Goal: Find contact information: Find contact information

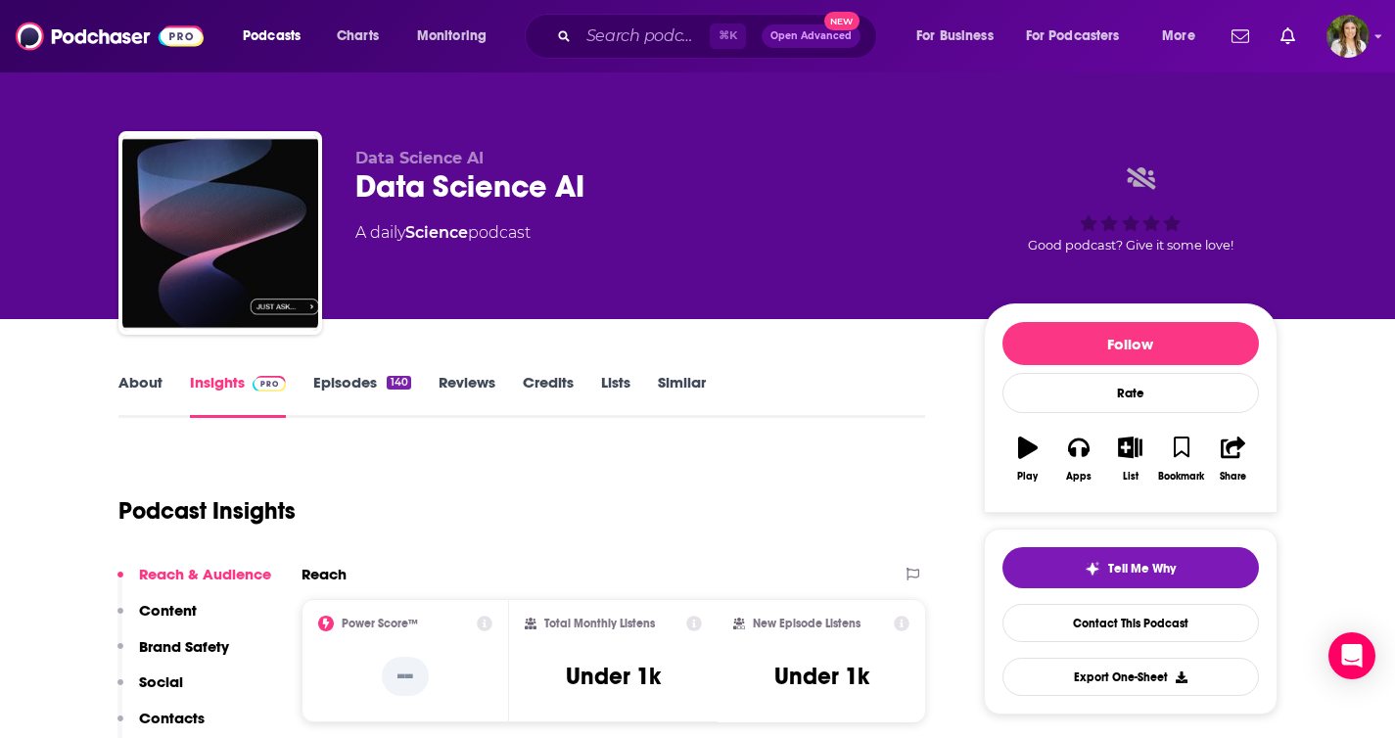
click at [143, 378] on link "About" at bounding box center [140, 395] width 44 height 45
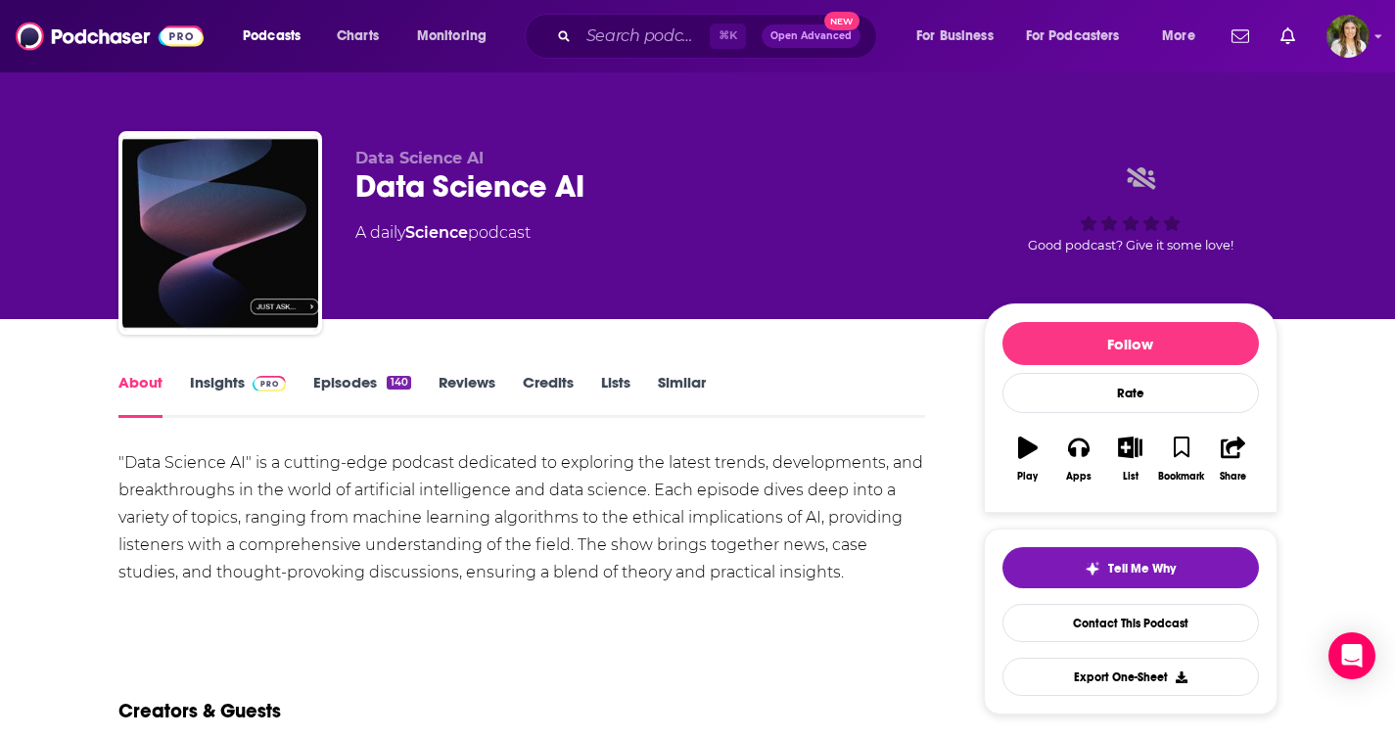
scroll to position [12, 0]
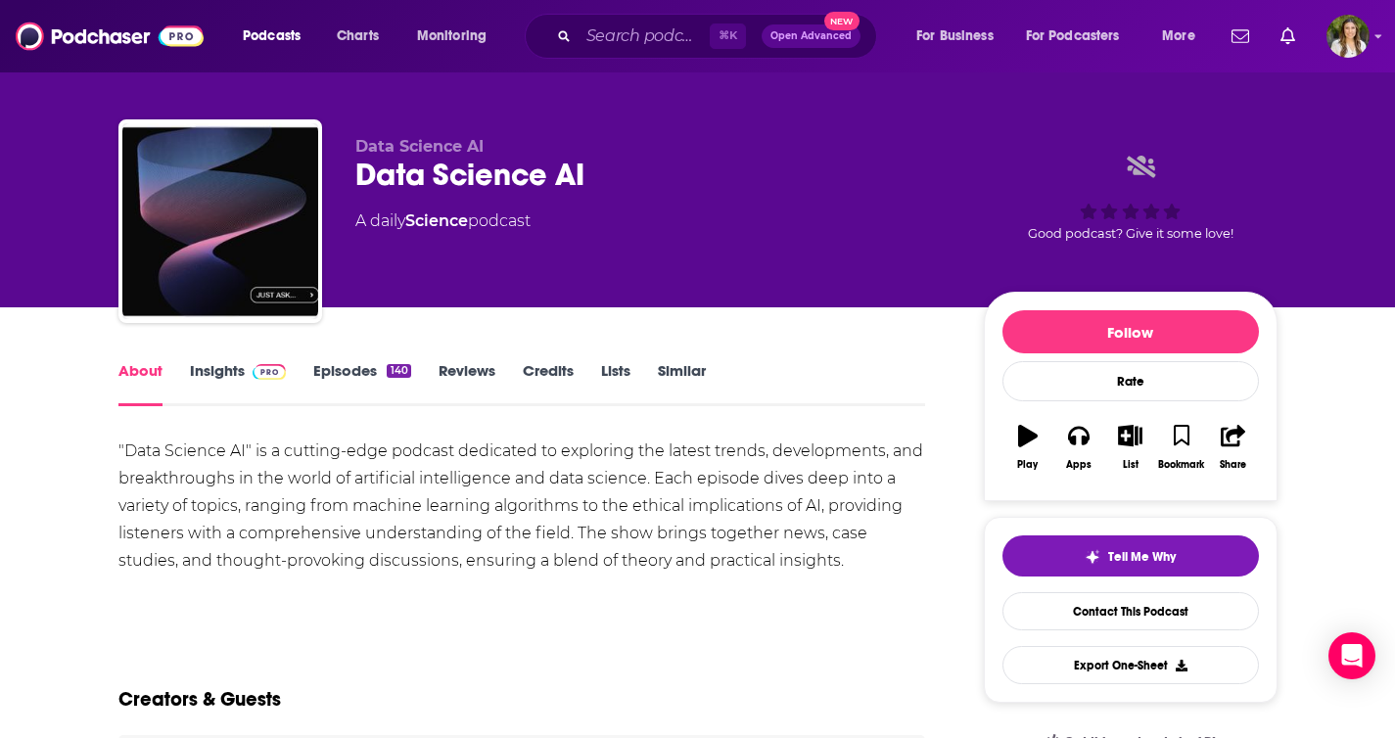
click at [231, 378] on link "Insights" at bounding box center [238, 383] width 97 height 45
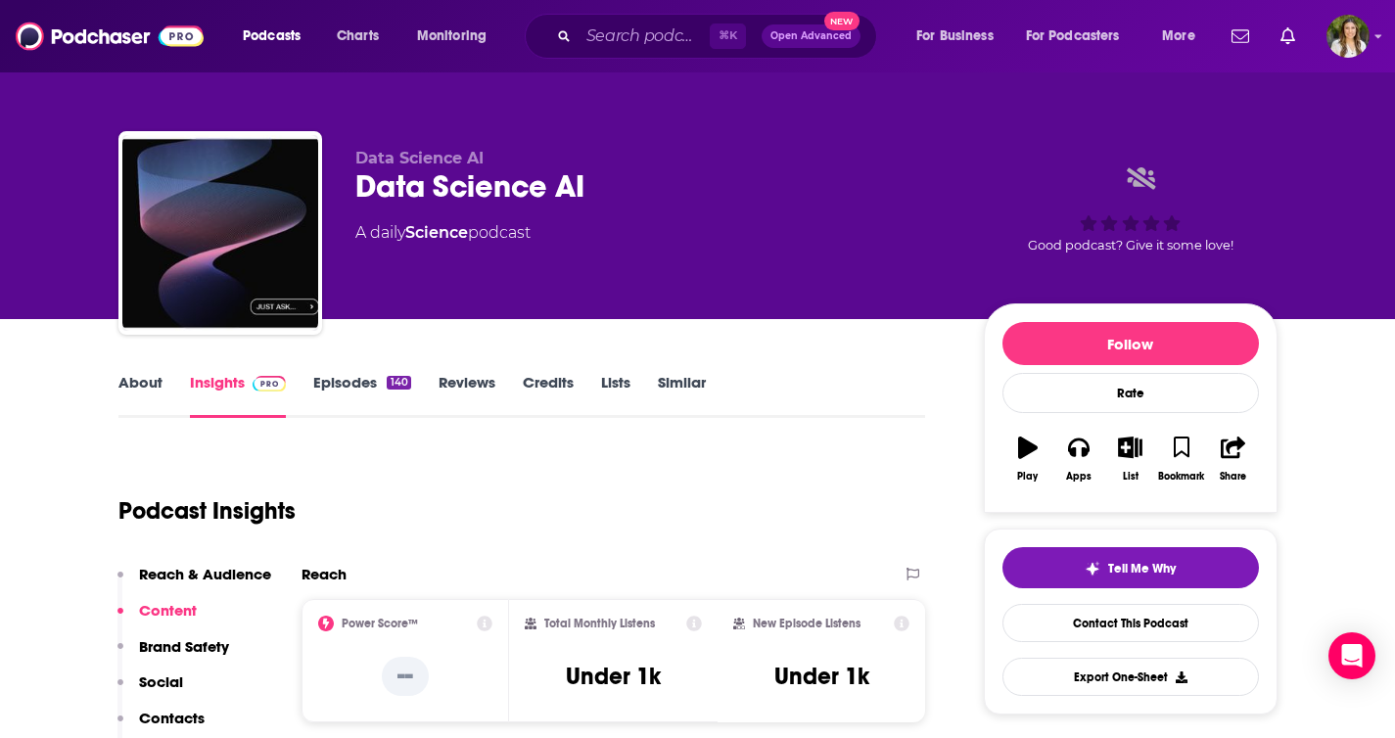
click at [692, 184] on div "Data Science AI" at bounding box center [653, 186] width 597 height 38
click at [690, 184] on div "Data Science AI" at bounding box center [653, 186] width 597 height 38
click at [686, 184] on div "Data Science AI" at bounding box center [653, 186] width 597 height 38
drag, startPoint x: 336, startPoint y: 182, endPoint x: 613, endPoint y: 204, distance: 277.9
click at [614, 205] on div "Data Science AI Data Science AI A daily Science podcast Good podcast? Give it s…" at bounding box center [697, 236] width 1159 height 211
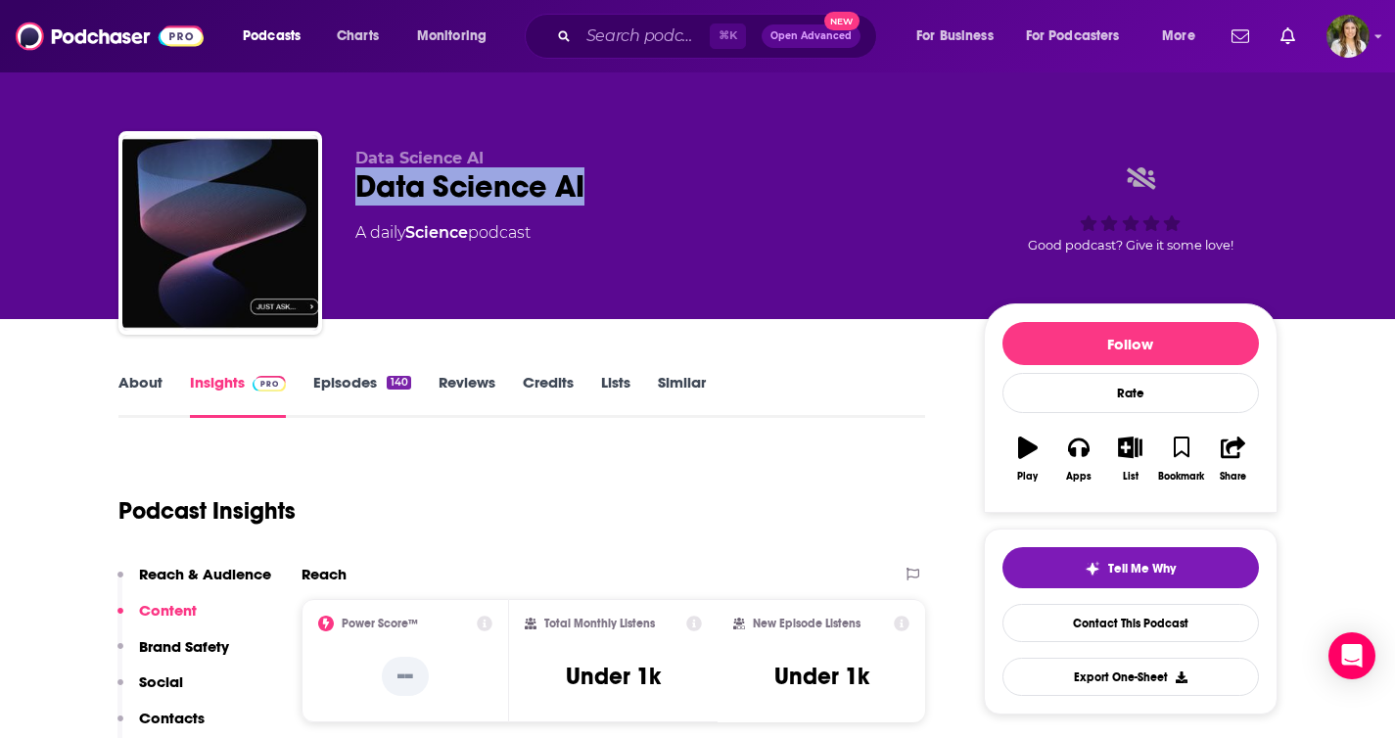
copy h2 "Data Science AI"
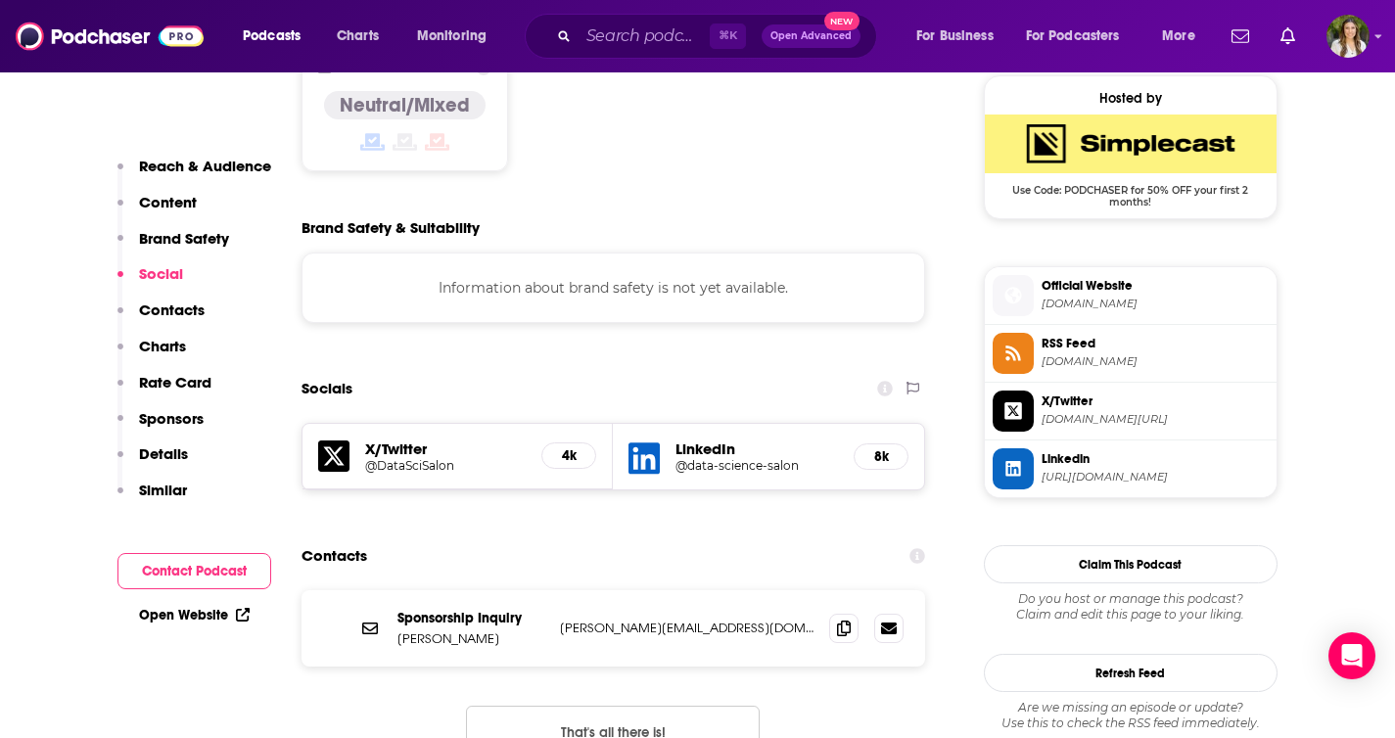
scroll to position [1589, 0]
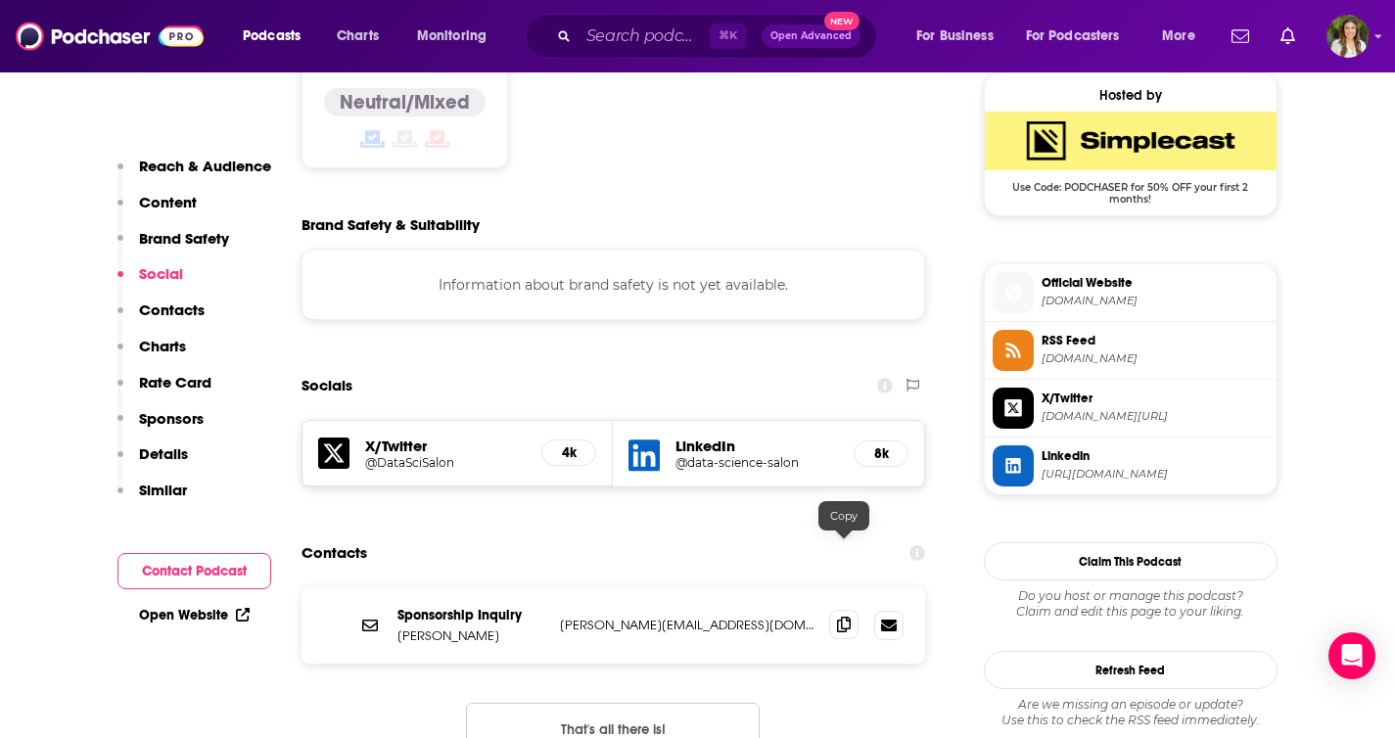
click at [841, 617] on icon at bounding box center [844, 625] width 14 height 16
drag, startPoint x: 486, startPoint y: 564, endPoint x: 353, endPoint y: 565, distance: 132.2
click at [353, 587] on div "Sponsorship Inquiry Anna Anisin anna@formulatedby.com anna@formulatedby.com" at bounding box center [614, 625] width 625 height 76
click at [407, 628] on p "Anna Anisin" at bounding box center [470, 636] width 147 height 17
drag, startPoint x: 391, startPoint y: 563, endPoint x: 452, endPoint y: 565, distance: 61.7
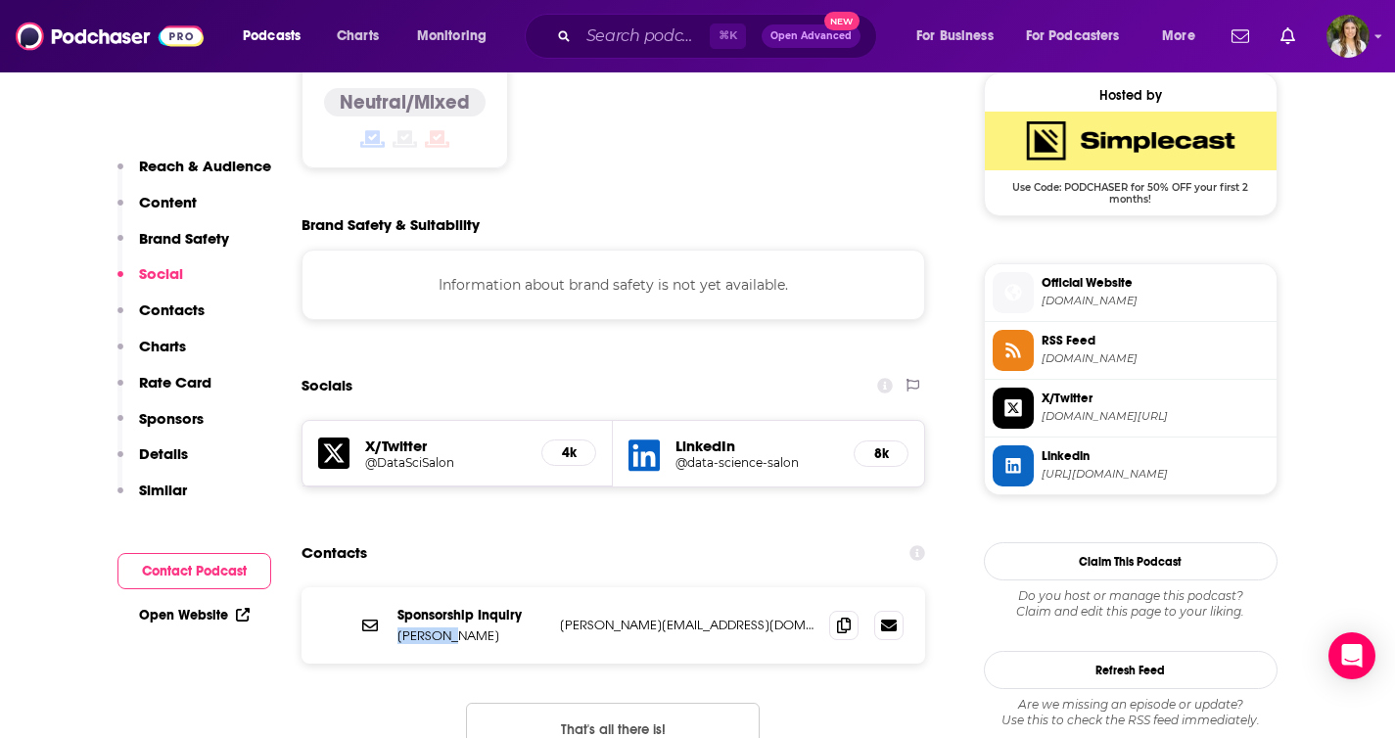
click at [452, 587] on div "Sponsorship Inquiry Anna Anisin anna@formulatedby.com anna@formulatedby.com" at bounding box center [614, 625] width 625 height 76
copy p "Anna Ani"
copy p "Anna Anisin"
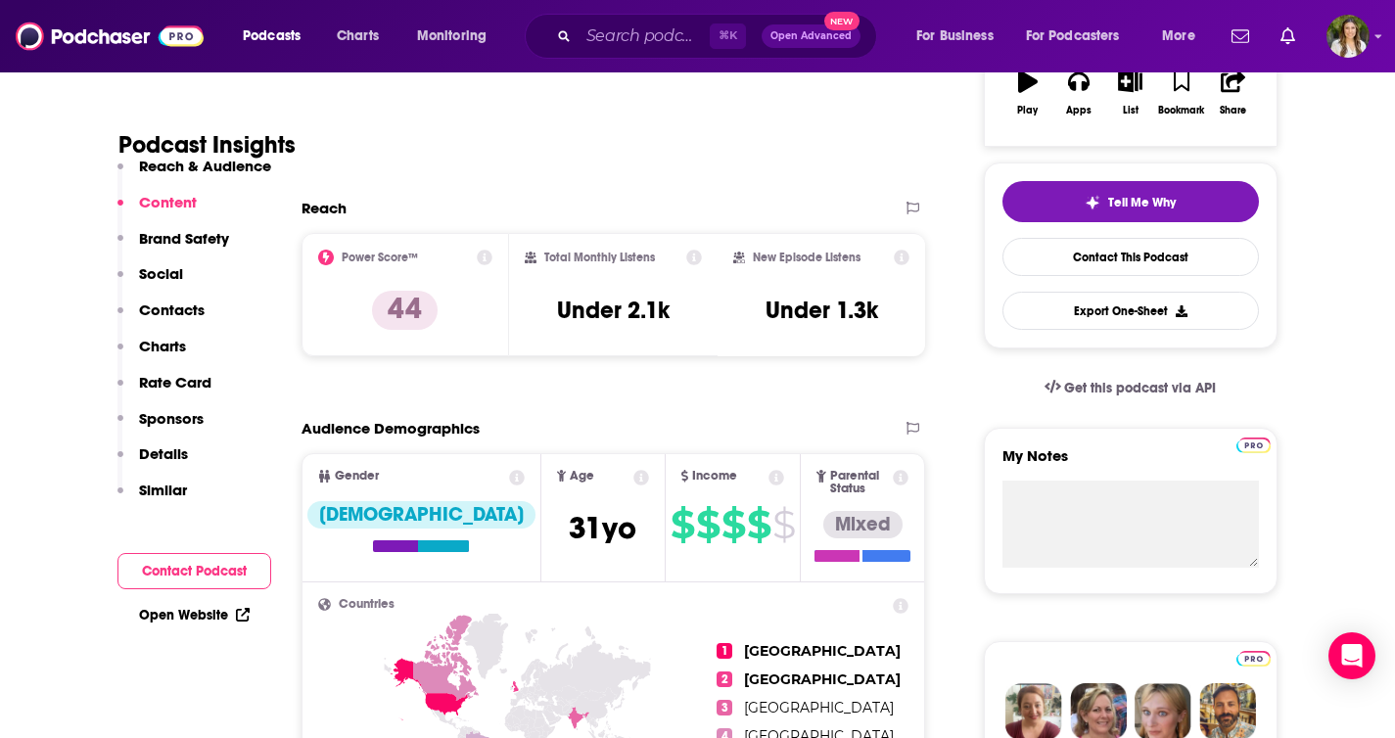
scroll to position [0, 0]
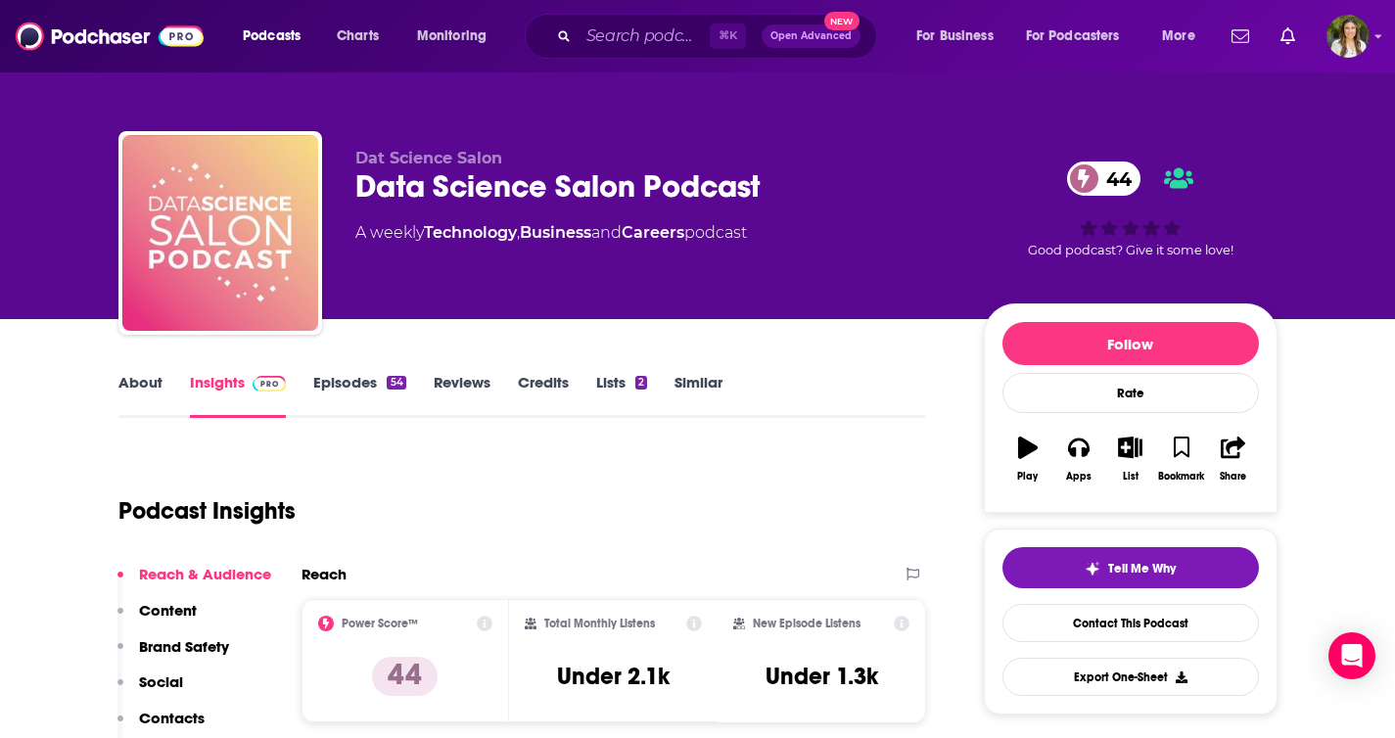
click at [687, 195] on div "Data Science Salon Podcast 44" at bounding box center [653, 186] width 597 height 38
click at [750, 195] on div "Data Science Salon Podcast 44" at bounding box center [653, 186] width 597 height 38
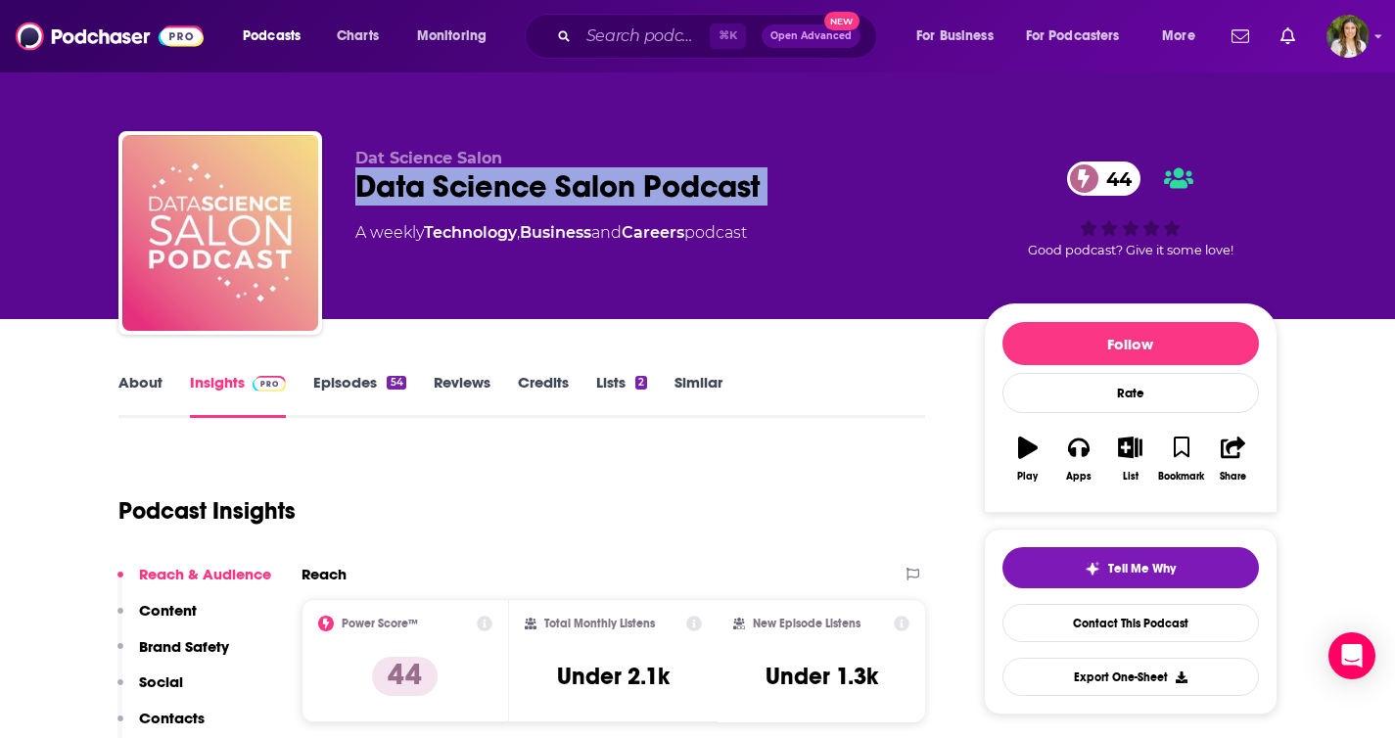
click at [750, 195] on div "Data Science Salon Podcast 44" at bounding box center [653, 186] width 597 height 38
copy div "Data Science Salon Podcast 44"
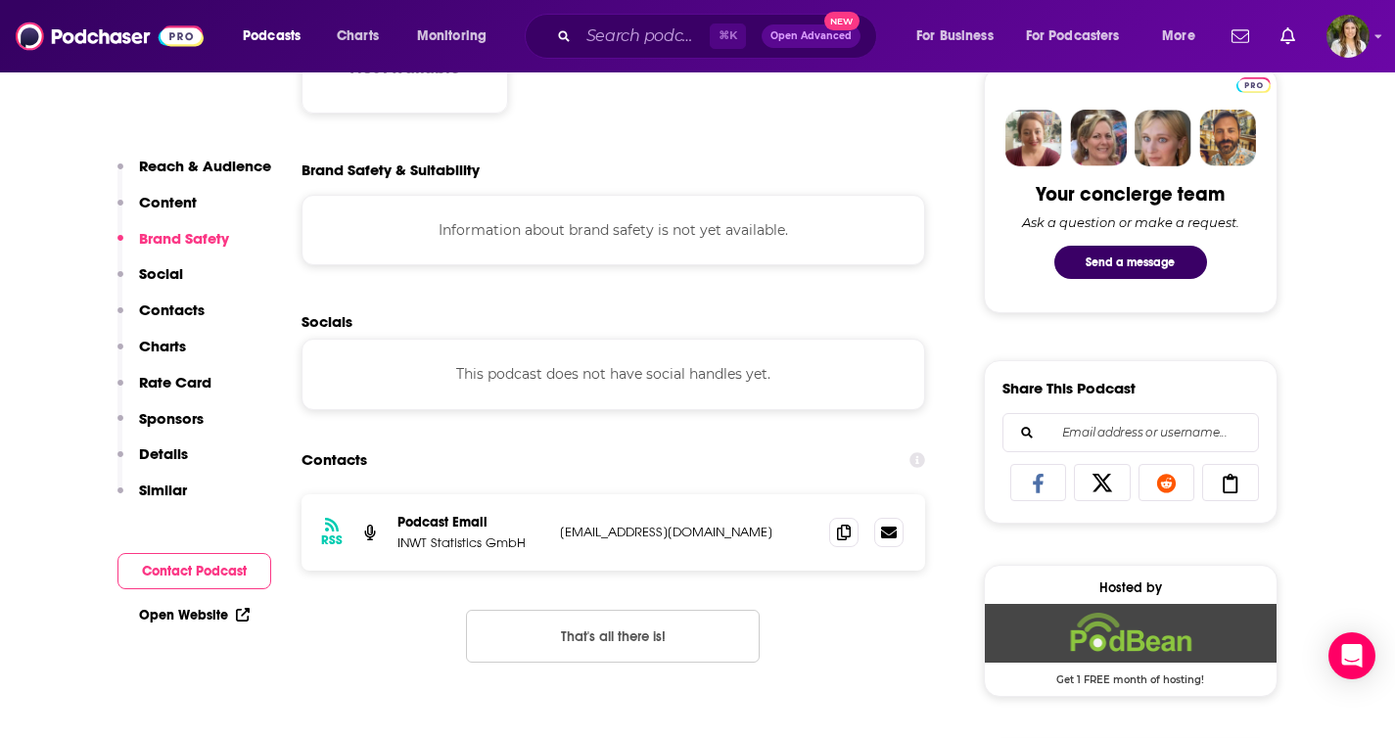
scroll to position [952, 0]
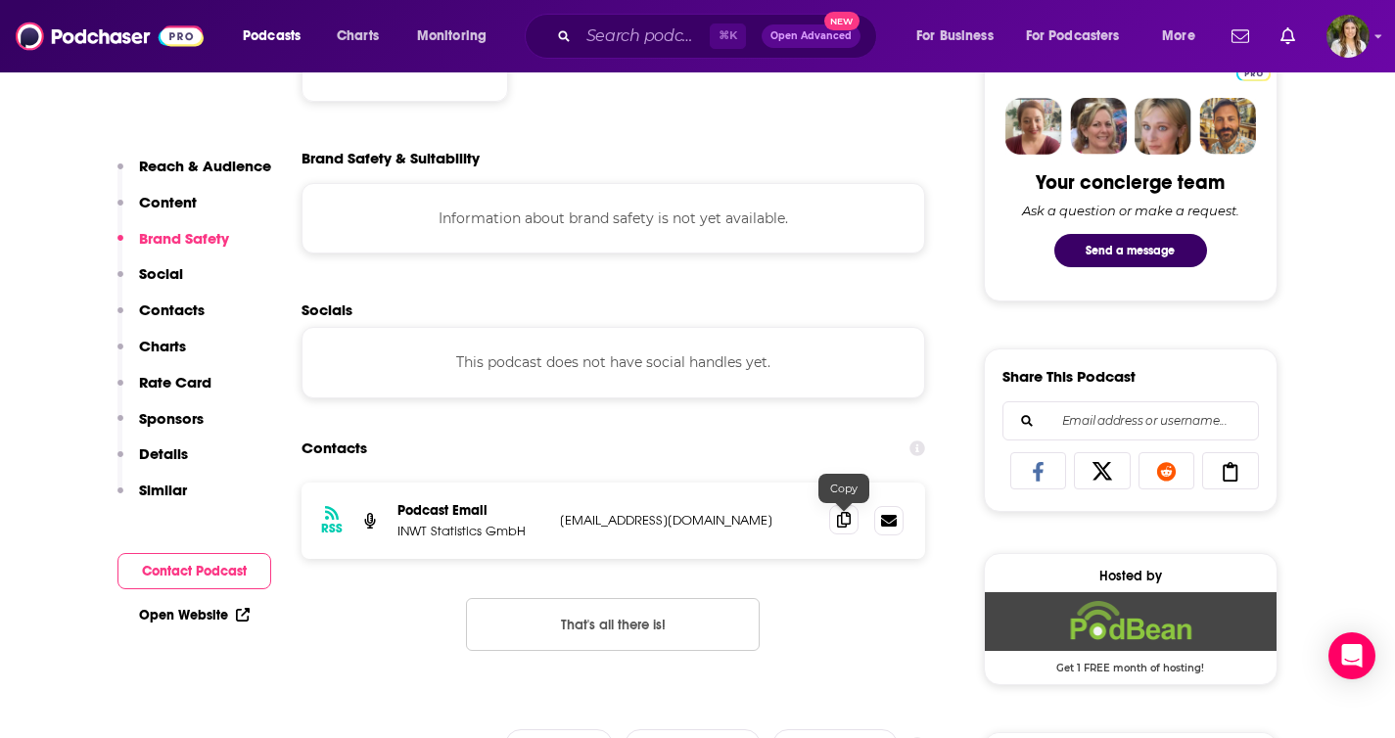
click at [849, 525] on icon at bounding box center [844, 520] width 14 height 16
click at [840, 531] on span at bounding box center [843, 519] width 29 height 29
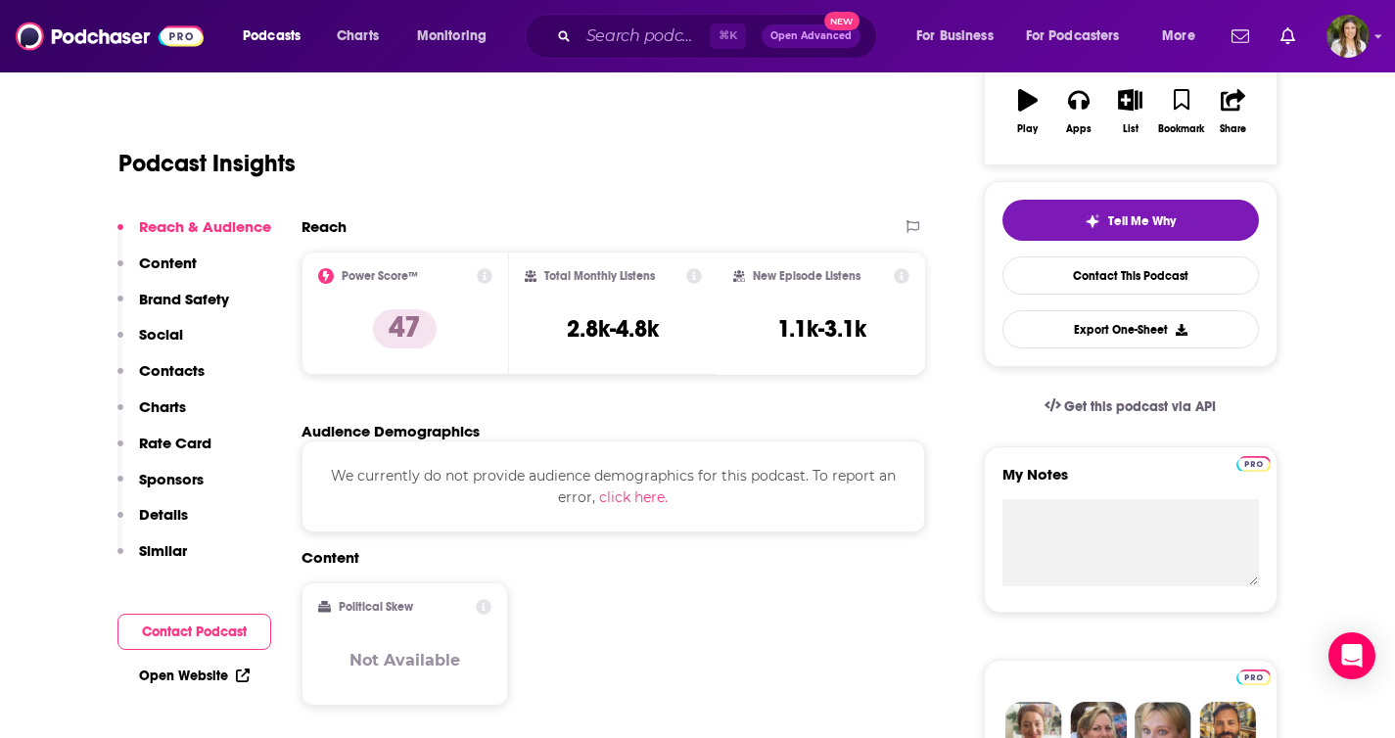
scroll to position [0, 0]
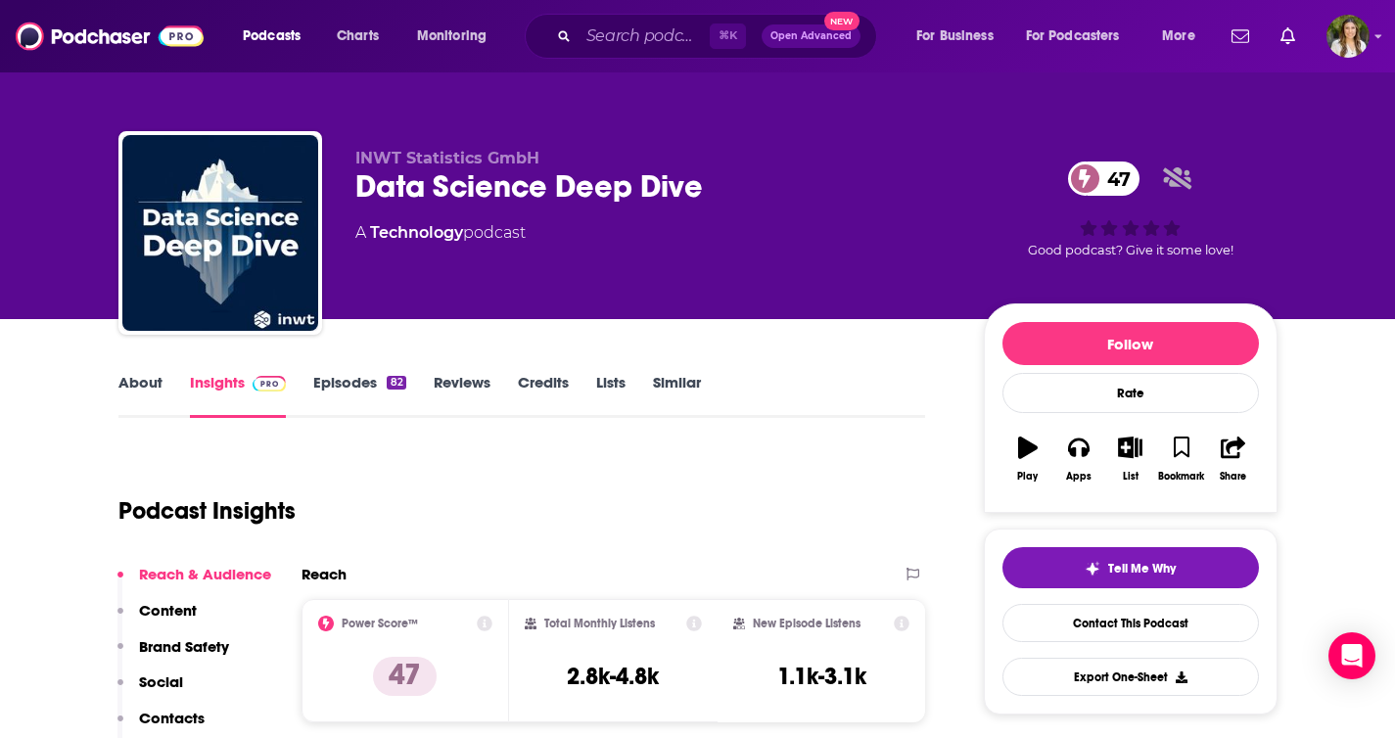
click at [740, 170] on div "Data Science Deep Dive 47" at bounding box center [653, 186] width 597 height 38
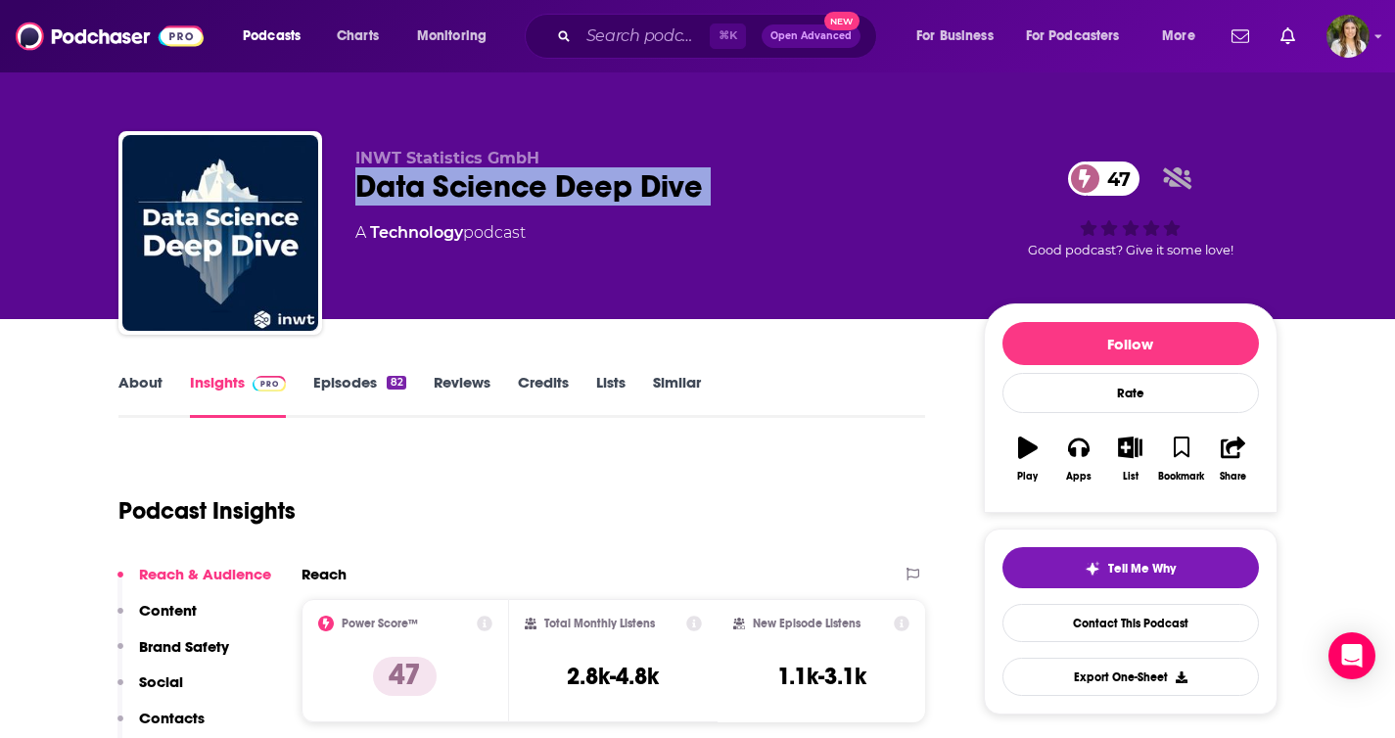
click at [740, 170] on div "Data Science Deep Dive 47" at bounding box center [653, 186] width 597 height 38
copy div "Data Science Deep Dive 47"
